Goal: Information Seeking & Learning: Check status

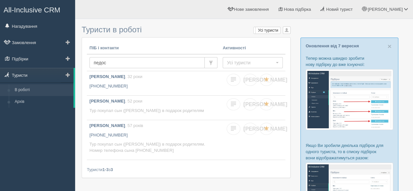
click at [29, 75] on link "Туристи" at bounding box center [36, 75] width 73 height 14
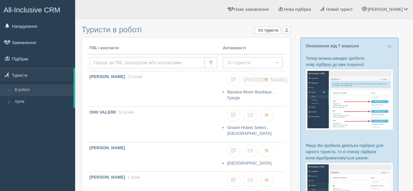
click at [120, 62] on input "text" at bounding box center [146, 62] width 115 height 11
type input "r"
type input "koval"
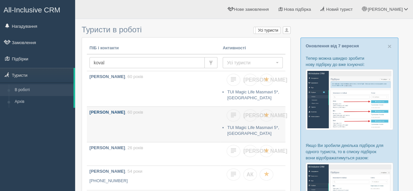
click at [134, 126] on link "Ковальова Лариса , 60 років" at bounding box center [153, 124] width 133 height 35
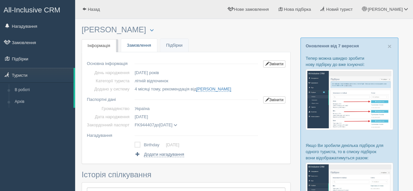
click at [138, 42] on link "Замовлення" at bounding box center [139, 45] width 36 height 13
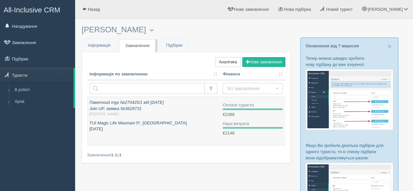
click at [157, 117] on div "Пакетний тур №270425/1 від [DATE] Join UP, заявка №3629731 [PERSON_NAME][GEOGRA…" at bounding box center [153, 116] width 128 height 33
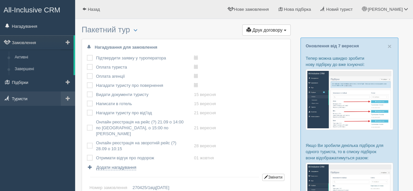
click at [28, 102] on link "Туристи" at bounding box center [37, 98] width 75 height 14
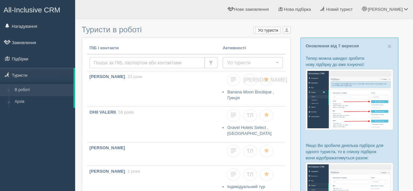
click at [128, 64] on input "text" at bounding box center [146, 62] width 115 height 11
type input "педос"
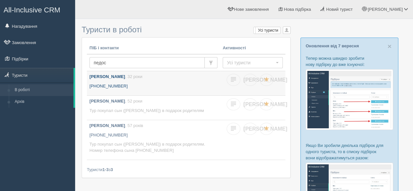
click at [142, 79] on link "Педос Борис , 32 роки +380 93 654 2978" at bounding box center [153, 83] width 133 height 24
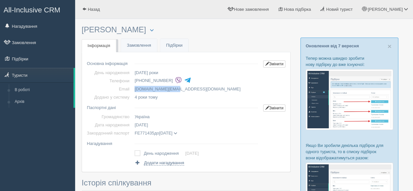
drag, startPoint x: 133, startPoint y: 90, endPoint x: 176, endPoint y: 90, distance: 43.1
click at [176, 90] on td "pedos.bn@gmail.com" at bounding box center [196, 89] width 129 height 8
copy td "pedos.bn@gmail.com"
click at [82, 10] on link "Назад" at bounding box center [91, 9] width 32 height 19
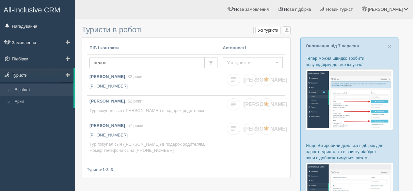
click at [25, 75] on link "Туристи" at bounding box center [36, 75] width 73 height 14
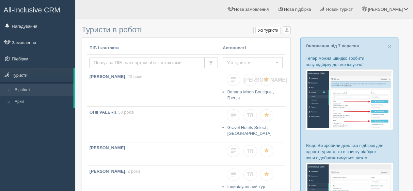
click at [115, 63] on input "text" at bounding box center [146, 62] width 115 height 11
type input "kovalo"
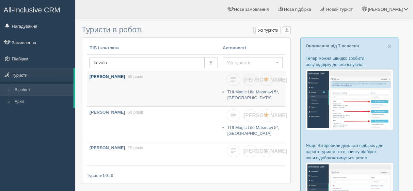
click at [147, 86] on link "Ковальов Ігор , 60 років" at bounding box center [153, 88] width 133 height 35
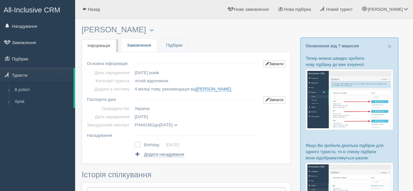
click at [138, 43] on link "Замовлення" at bounding box center [139, 45] width 36 height 13
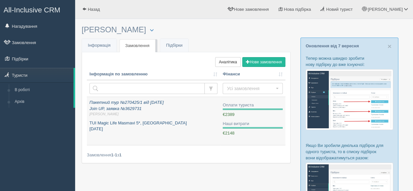
click at [122, 100] on icon "Пакетний тур №270425/1 від [DATE] Join UP, заявка №3629731 [PERSON_NAME][GEOGRA…" at bounding box center [153, 108] width 128 height 17
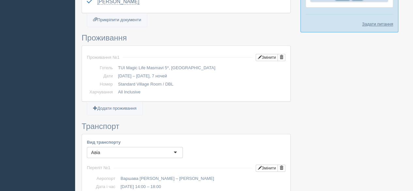
scroll to position [294, 0]
